Goal: Check status: Check status

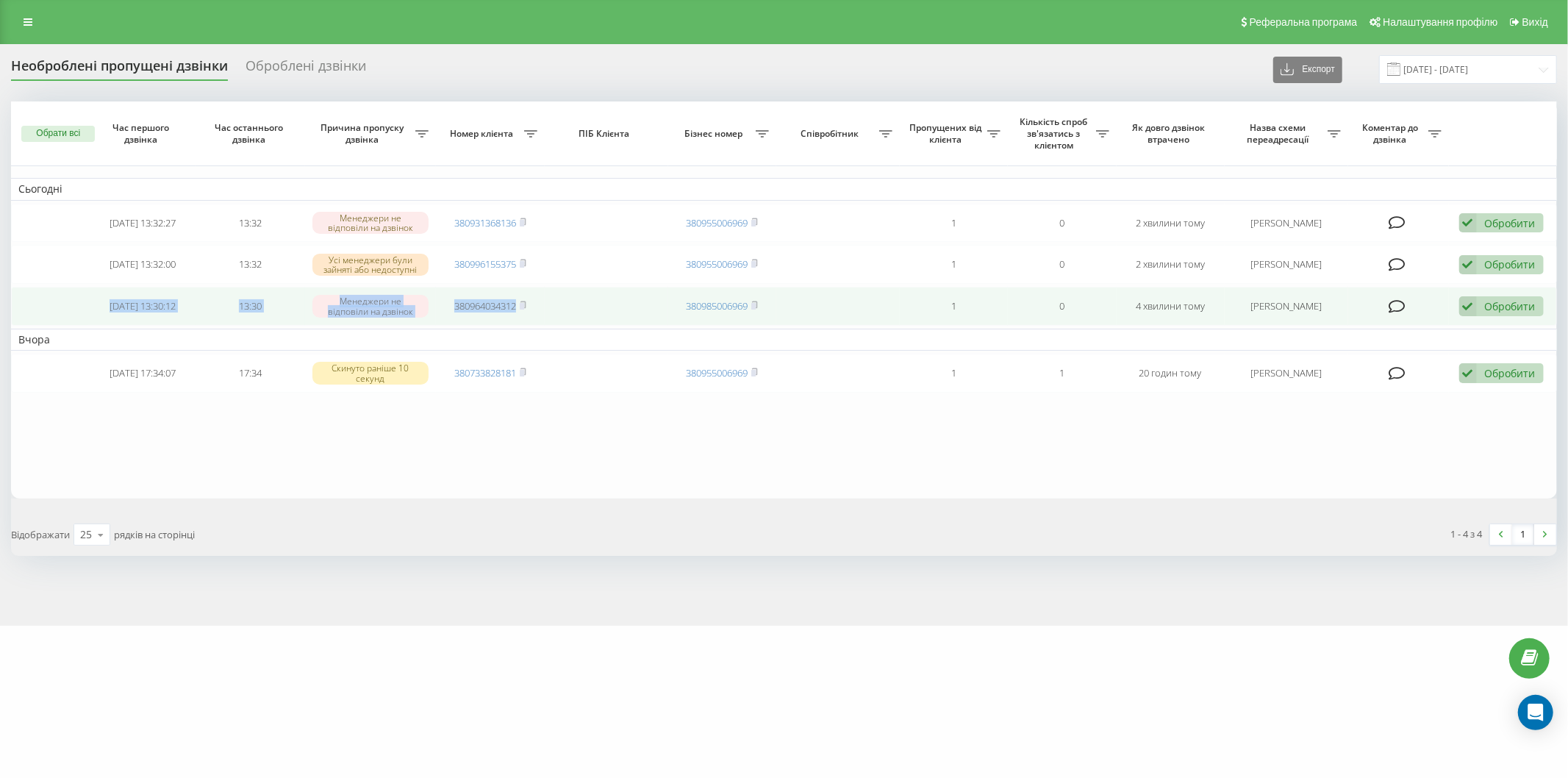
drag, startPoint x: 90, startPoint y: 305, endPoint x: 328, endPoint y: 307, distance: 238.0
click at [569, 313] on tr "[DATE] 13:30:12 13:30 Менеджери не відповіли на дзвінок 380964034312 3809850069…" at bounding box center [784, 306] width 1546 height 39
copy tr "[DATE] 13:30:12 13:30 Менеджери не відповіли на дзвінок 380964034312"
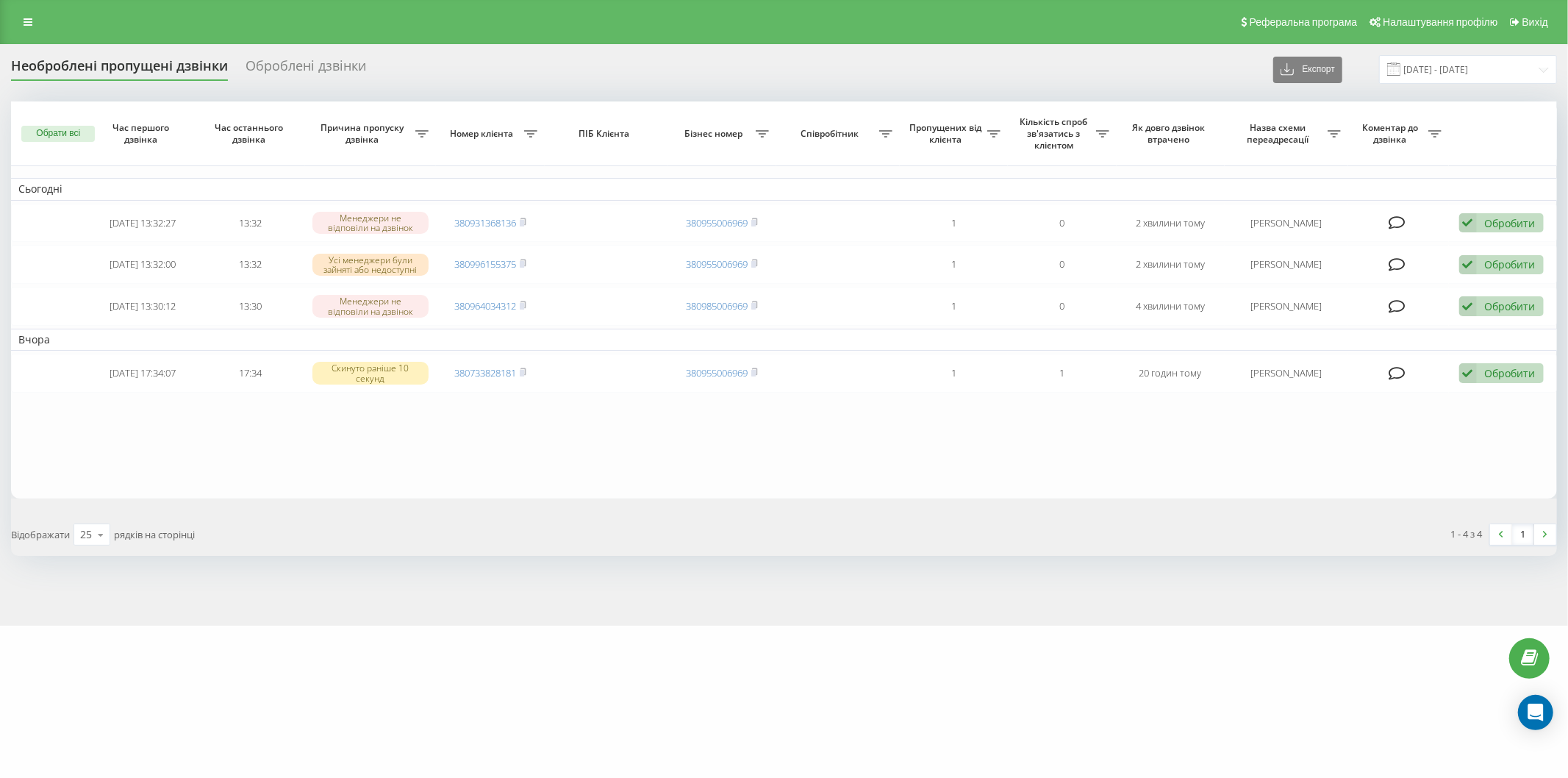
drag, startPoint x: 261, startPoint y: 439, endPoint x: 121, endPoint y: 288, distance: 205.9
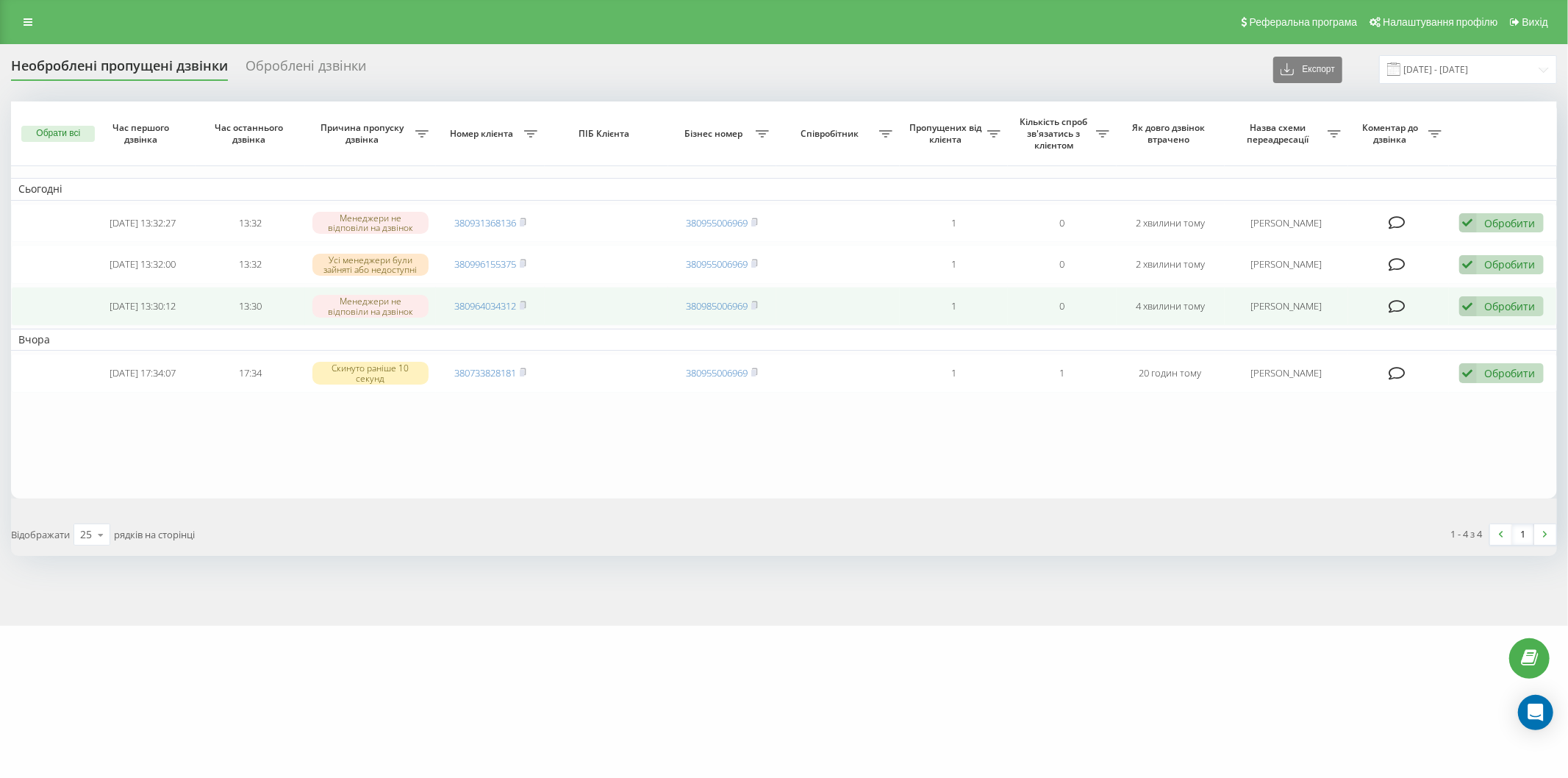
click at [261, 437] on table "Сьогодні [DATE] 13:32:27 13:32 Менеджери не відповіли на дзвінок 380931368136 3…" at bounding box center [784, 300] width 1546 height 397
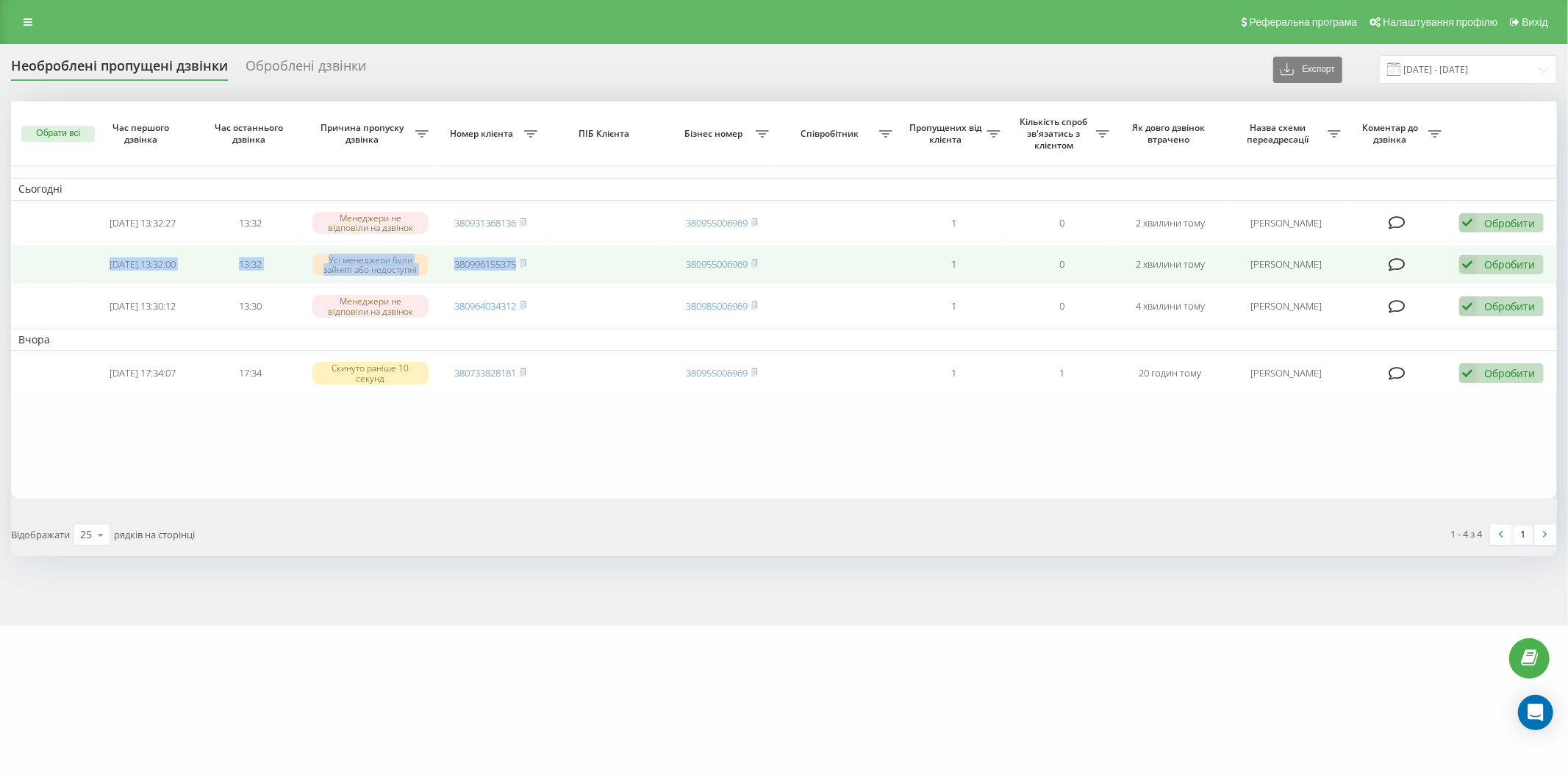
drag, startPoint x: 94, startPoint y: 261, endPoint x: 582, endPoint y: 263, distance: 488.0
click at [582, 263] on tr "[DATE] 13:32:00 13:32 Усі менеджери були зайняті або недоступні 380996155375 38…" at bounding box center [784, 265] width 1546 height 39
copy tr "[DATE] 13:32:00 13:32 Усі менеджери були зайняті або недоступні 380996155375"
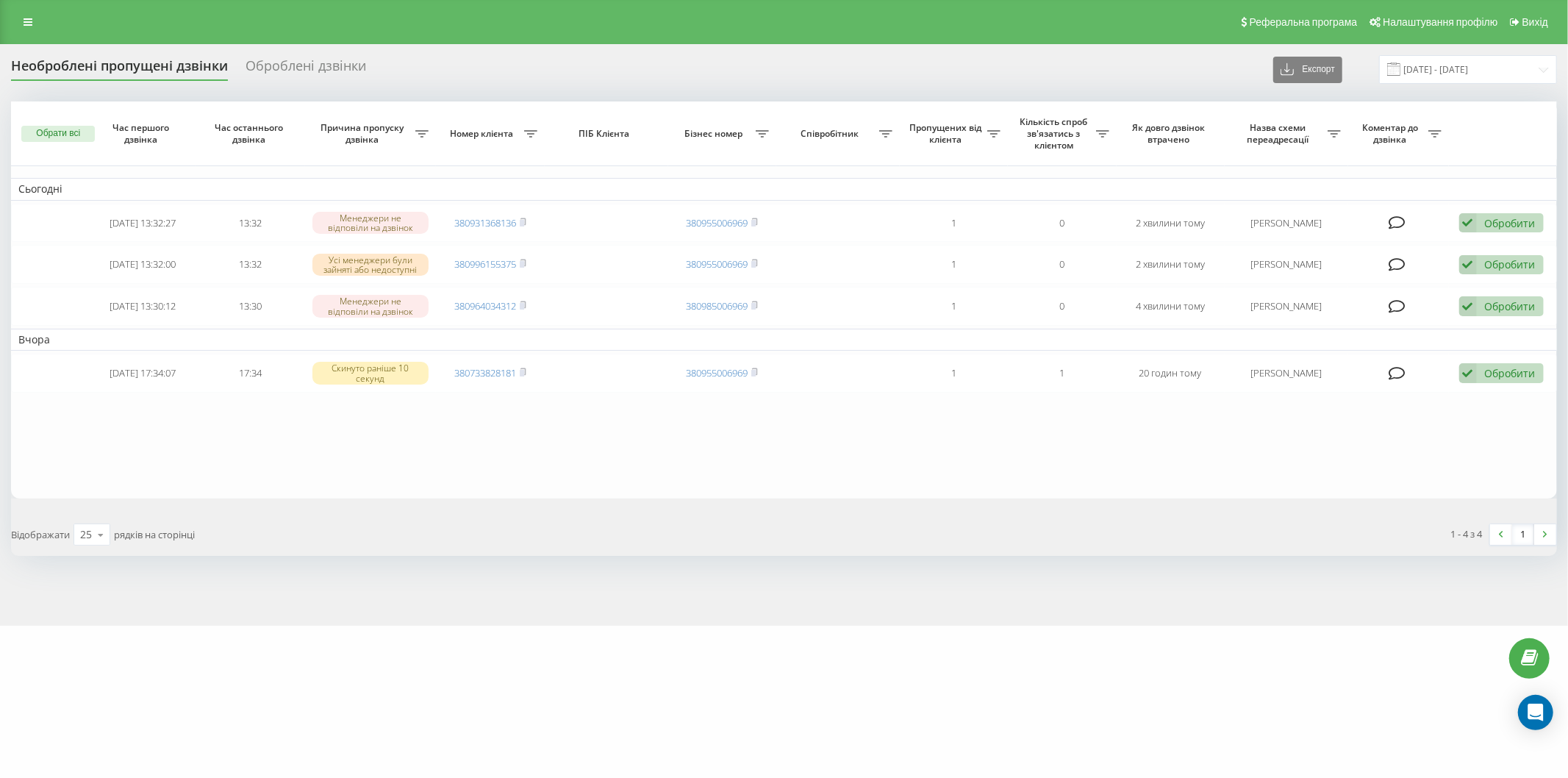
click at [349, 457] on table "Сьогодні [DATE] 13:32:27 13:32 Менеджери не відповіли на дзвінок 380931368136 3…" at bounding box center [784, 300] width 1546 height 397
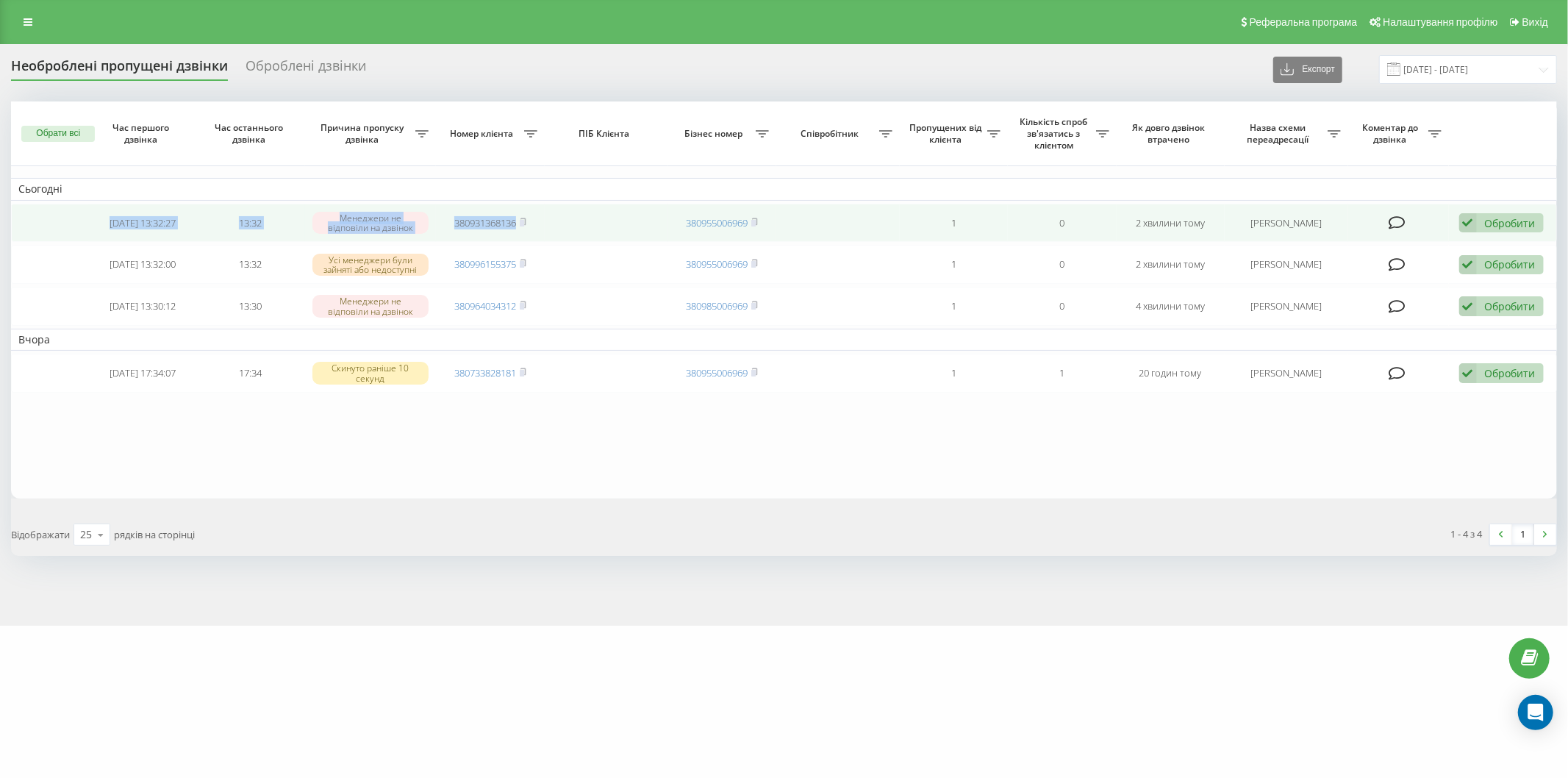
drag, startPoint x: 88, startPoint y: 218, endPoint x: 542, endPoint y: 233, distance: 454.2
click at [542, 233] on tr "[DATE] 13:32:27 13:32 [PERSON_NAME] не відповіли на дзвінок 380931368136 380955…" at bounding box center [784, 223] width 1546 height 39
copy tr "[DATE] 13:32:27 13:32 Менеджери не відповіли на дзвінок 380931368136"
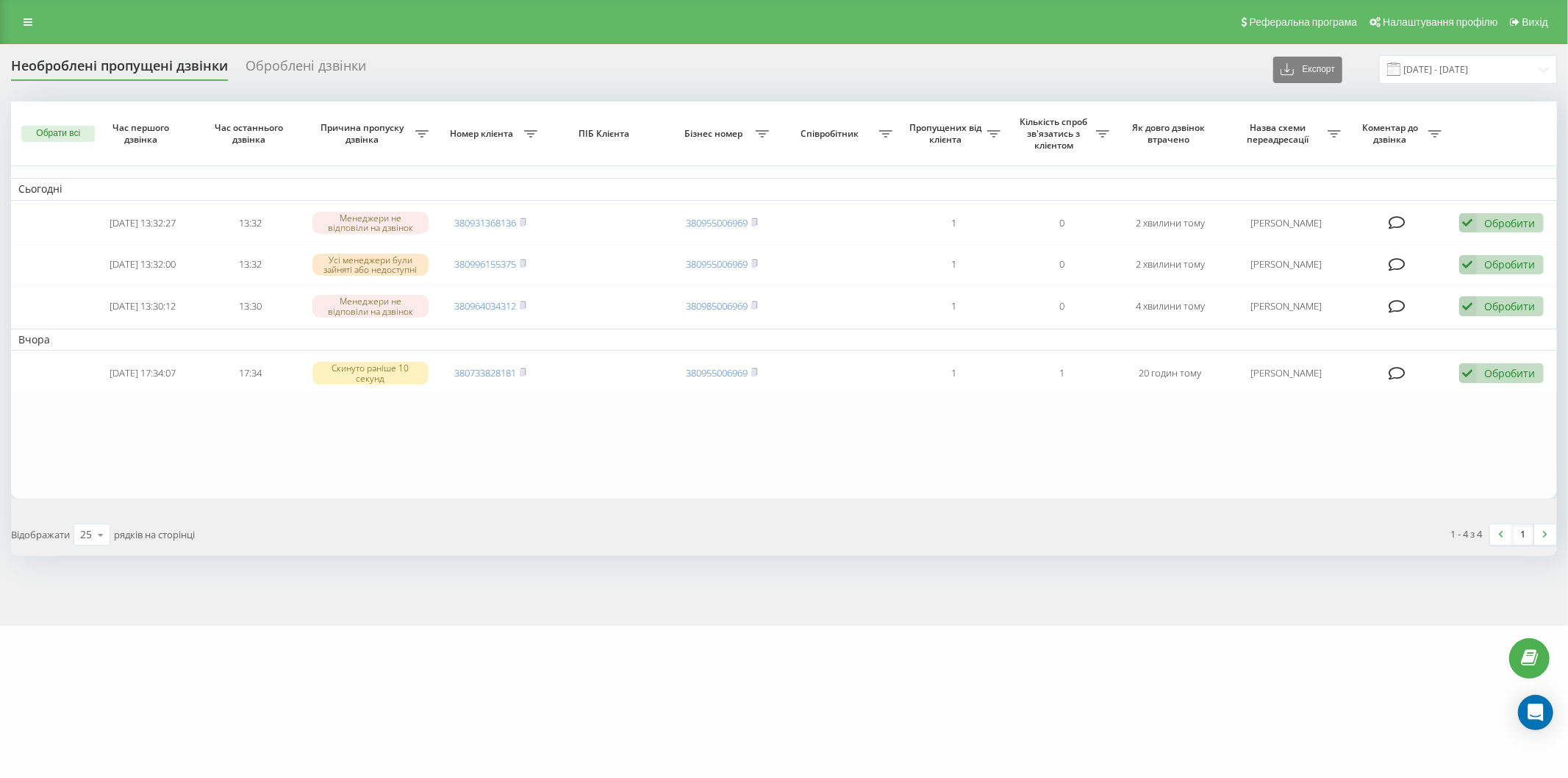
drag, startPoint x: 318, startPoint y: 440, endPoint x: 327, endPoint y: 414, distance: 27.5
click at [318, 440] on table "Сьогодні [DATE] 13:32:27 13:32 Менеджери не відповіли на дзвінок 380931368136 3…" at bounding box center [784, 300] width 1546 height 397
